Goal: Information Seeking & Learning: Find specific fact

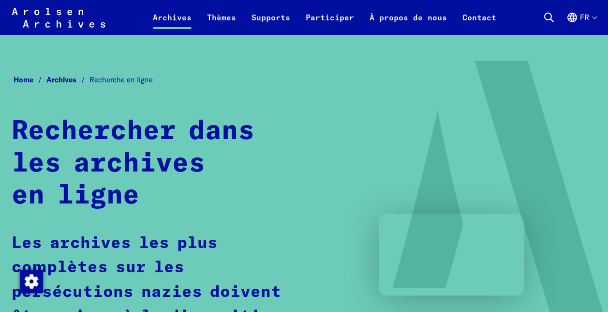
scroll to position [629, 0]
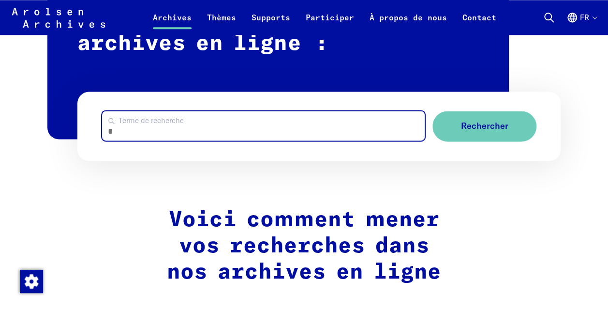
click at [230, 134] on input "Terme de recherche" at bounding box center [263, 126] width 323 height 30
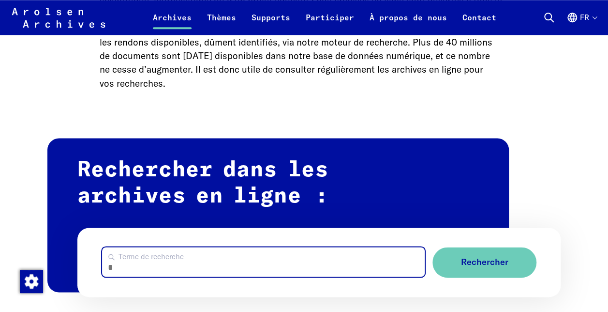
scroll to position [580, 0]
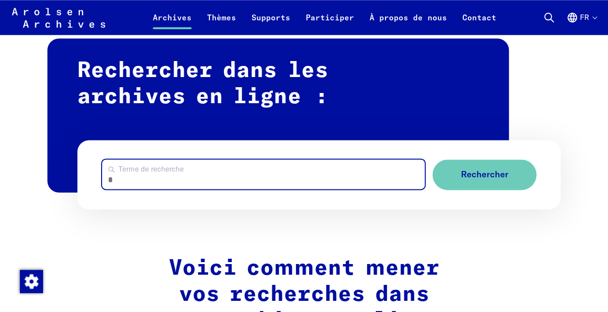
click at [200, 169] on input "Terme de recherche" at bounding box center [263, 174] width 323 height 30
type input "********"
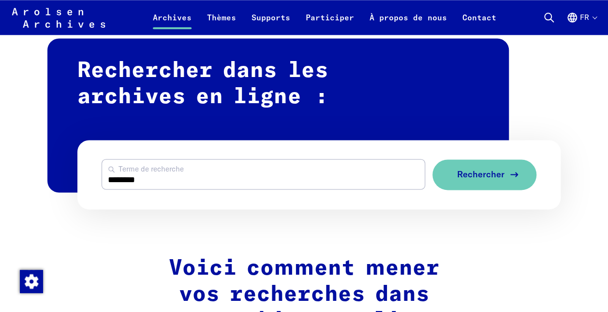
click at [500, 179] on span "Rechercher" at bounding box center [480, 174] width 47 height 10
click at [472, 175] on span "Rechercher" at bounding box center [480, 174] width 47 height 10
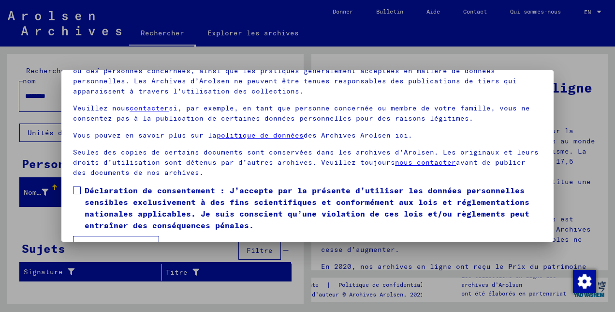
scroll to position [79, 0]
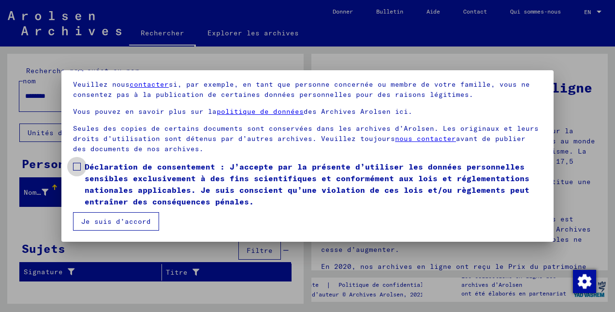
click at [78, 168] on span at bounding box center [77, 167] width 8 height 8
click at [120, 223] on button "Je suis d’accord" at bounding box center [116, 221] width 86 height 18
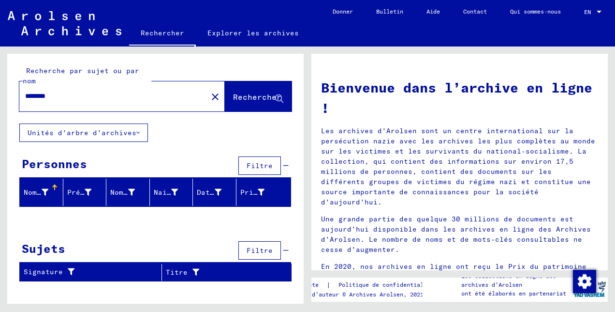
click at [107, 98] on input "********" at bounding box center [110, 96] width 171 height 10
click at [237, 100] on span "Rechercher" at bounding box center [257, 97] width 48 height 10
click at [137, 133] on icon at bounding box center [137, 132] width 3 height 7
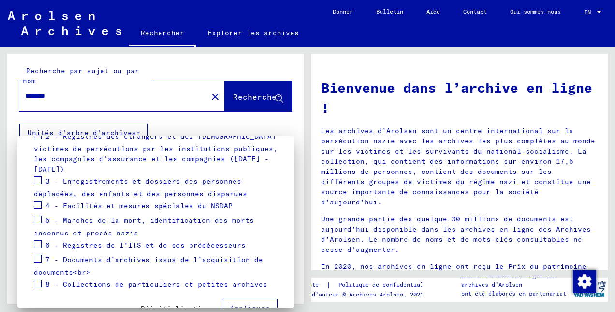
scroll to position [193, 0]
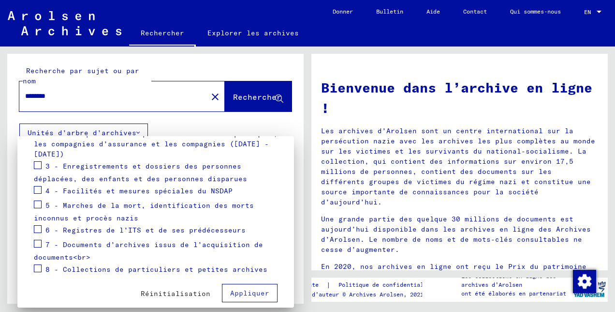
click at [38, 239] on span at bounding box center [38, 243] width 8 height 8
click at [249, 289] on button "Appliquer" at bounding box center [250, 292] width 56 height 18
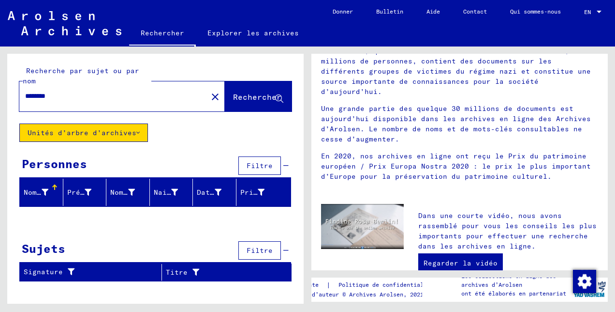
scroll to position [145, 0]
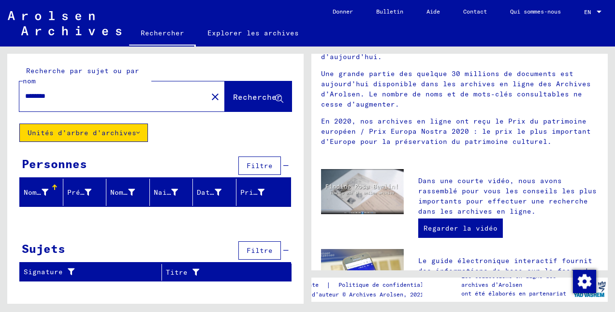
click at [273, 228] on div "Recherche par sujet ou par nom ******** close Rechercher Unités d’arbre d’archi…" at bounding box center [155, 171] width 297 height 235
click at [245, 133] on div "Recherche par sujet ou par nom ******** close Rechercher Unités d’arbre d’archi…" at bounding box center [155, 171] width 297 height 235
click at [66, 95] on input "********" at bounding box center [110, 96] width 171 height 10
type input "*******"
click at [244, 97] on span "Rechercher" at bounding box center [257, 97] width 48 height 10
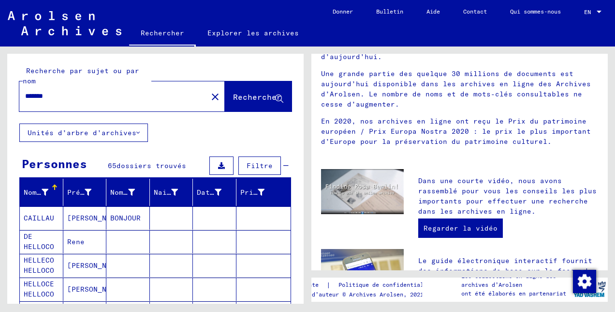
scroll to position [48, 0]
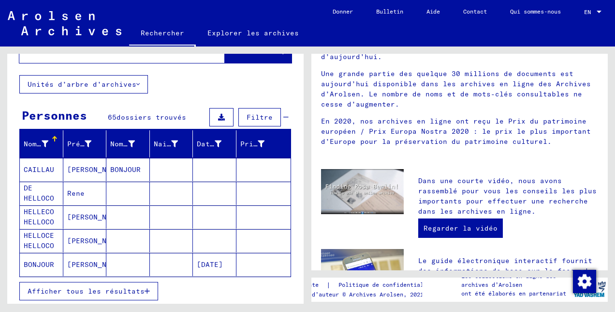
click at [34, 219] on mat-cell "HELLECO HELLOCO" at bounding box center [42, 216] width 44 height 23
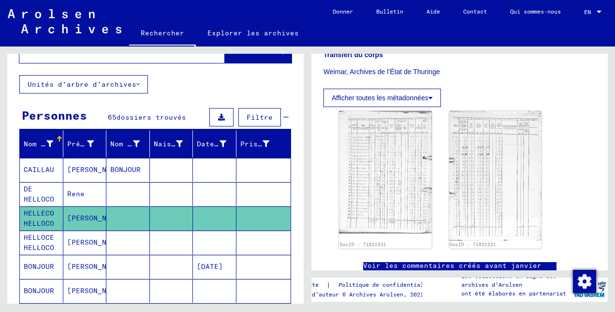
scroll to position [242, 0]
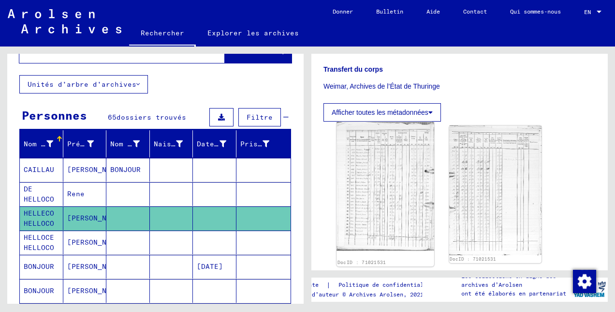
click at [386, 185] on img at bounding box center [385, 186] width 97 height 128
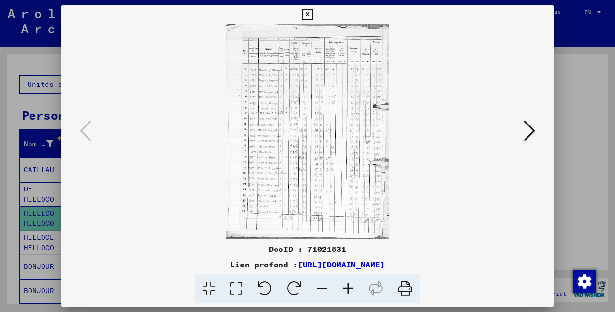
click at [294, 142] on img at bounding box center [307, 131] width 427 height 215
click at [532, 131] on icon at bounding box center [530, 130] width 12 height 23
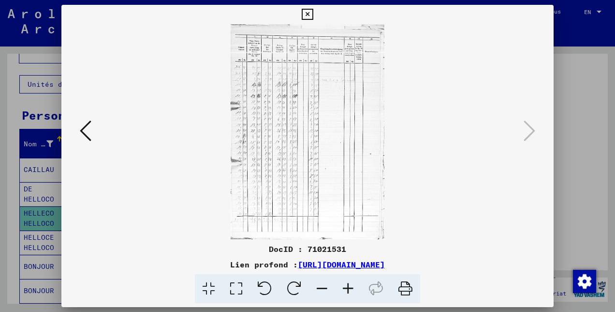
click at [85, 122] on icon at bounding box center [86, 130] width 12 height 23
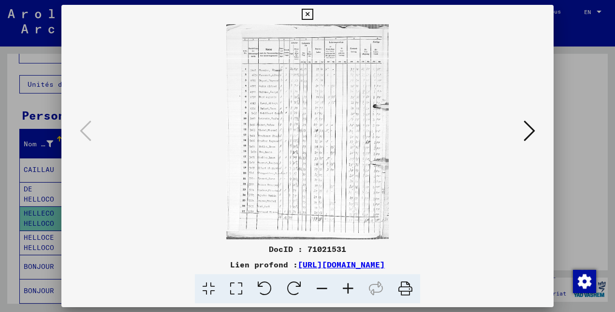
click at [585, 89] on div at bounding box center [307, 156] width 615 height 312
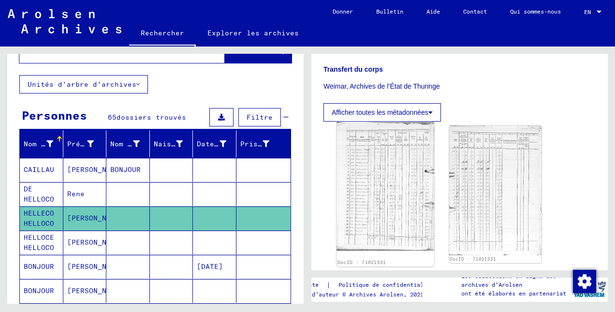
click at [377, 190] on img at bounding box center [385, 186] width 97 height 128
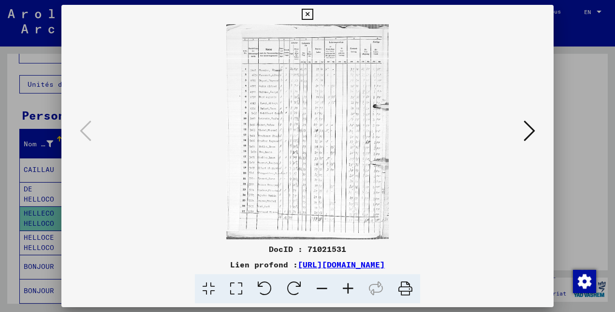
click at [352, 267] on link "[URL][DOMAIN_NAME]" at bounding box center [341, 264] width 87 height 10
